Goal: Find specific page/section: Find specific page/section

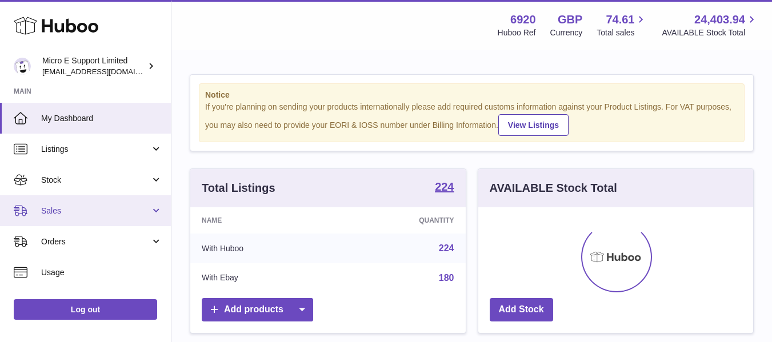
click at [114, 214] on span "Sales" at bounding box center [95, 211] width 109 height 11
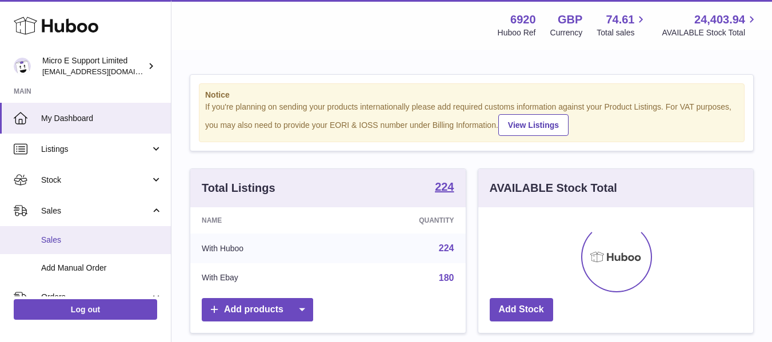
click at [80, 242] on span "Sales" at bounding box center [101, 240] width 121 height 11
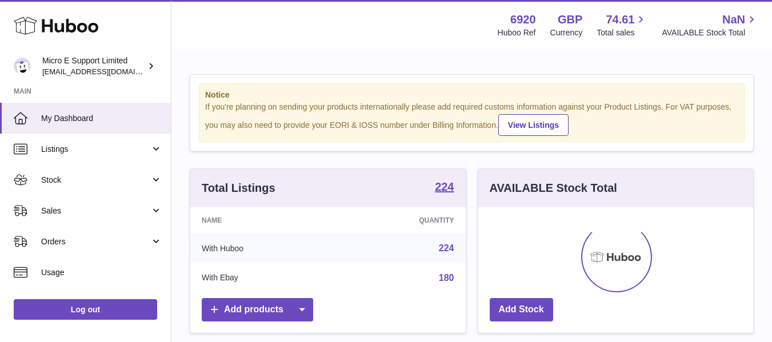
scroll to position [178, 275]
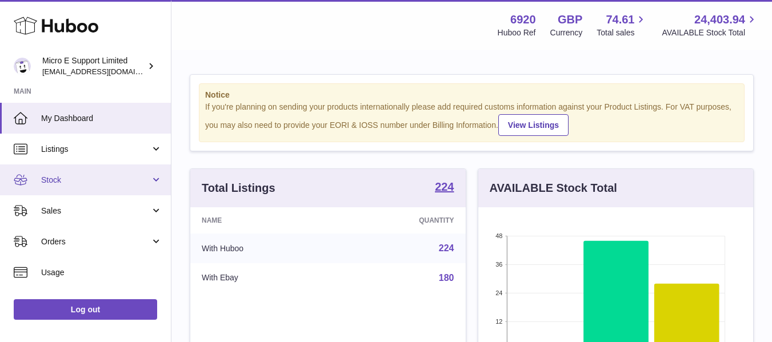
click at [114, 184] on span "Stock" at bounding box center [95, 180] width 109 height 11
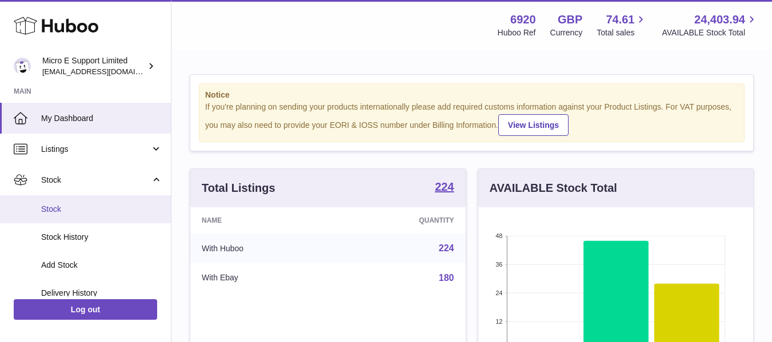
click at [65, 209] on span "Stock" at bounding box center [101, 209] width 121 height 11
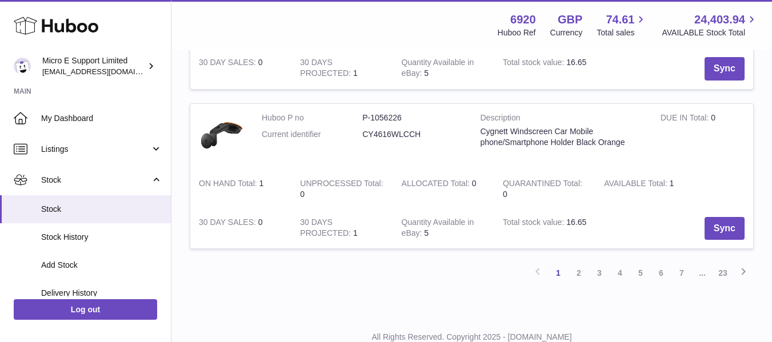
scroll to position [1601, 0]
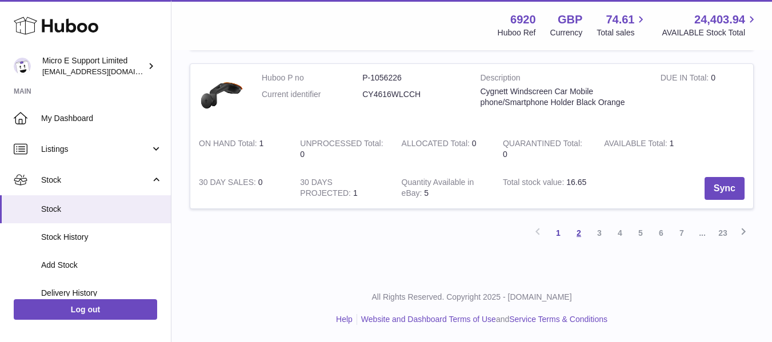
click at [576, 233] on link "2" at bounding box center [579, 233] width 21 height 21
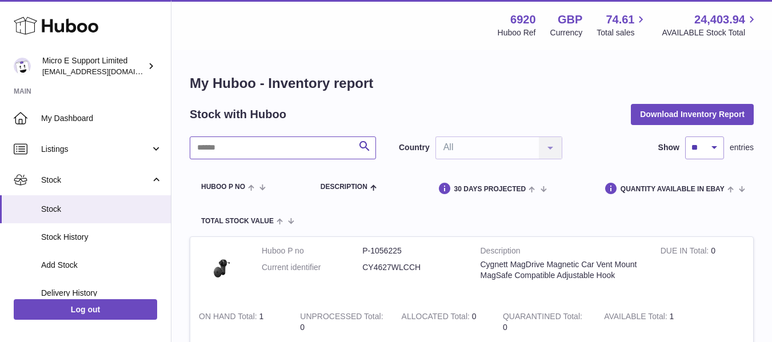
click at [310, 141] on input "text" at bounding box center [283, 148] width 186 height 23
type input "*******"
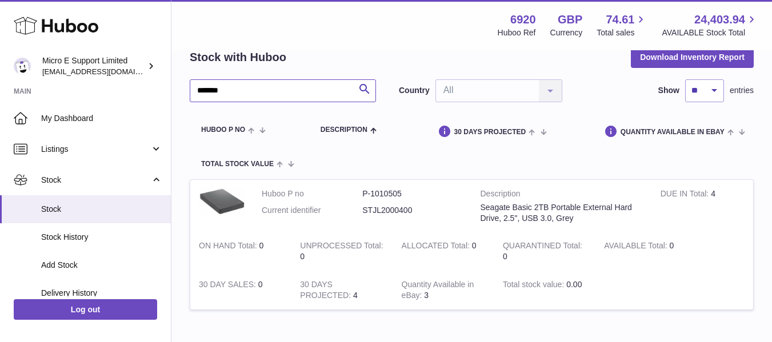
scroll to position [59, 0]
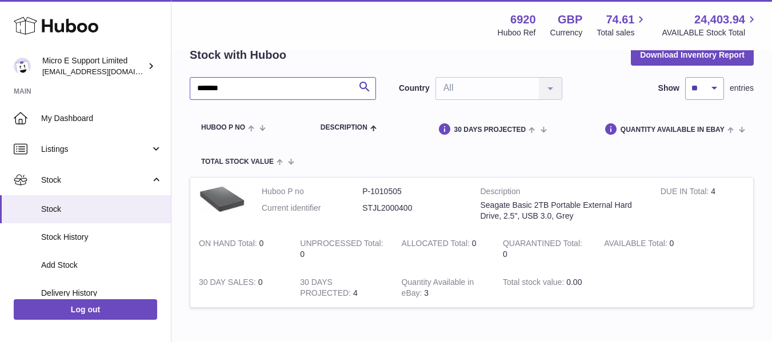
click at [300, 88] on input "*******" at bounding box center [283, 88] width 186 height 23
